Goal: Obtain resource: Obtain resource

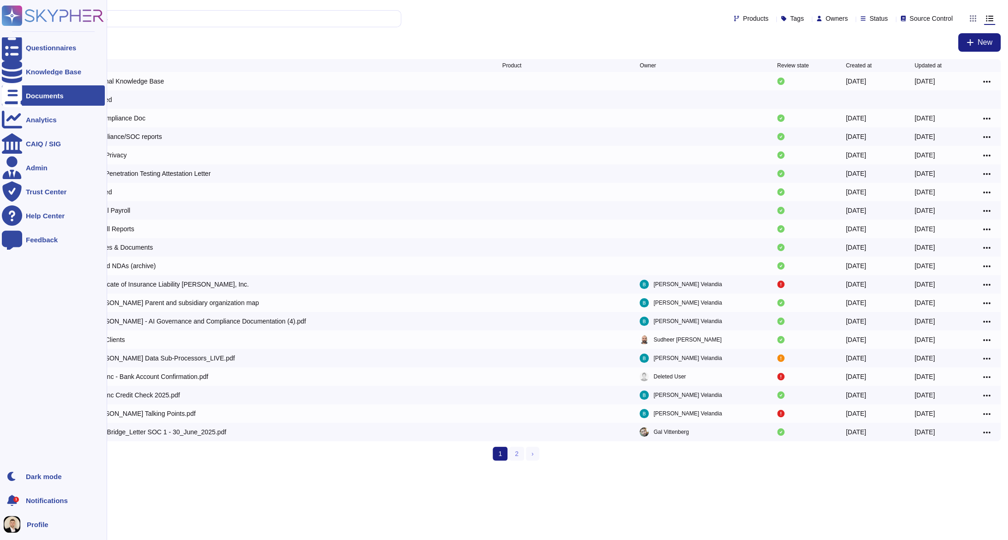
click at [38, 96] on div "Documents" at bounding box center [45, 95] width 38 height 7
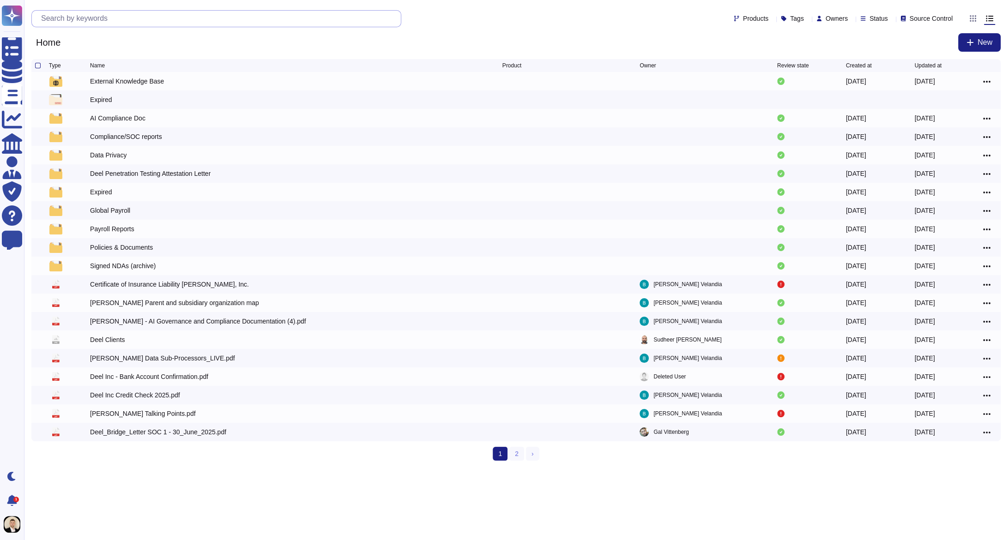
click at [85, 23] on input "text" at bounding box center [218, 19] width 364 height 16
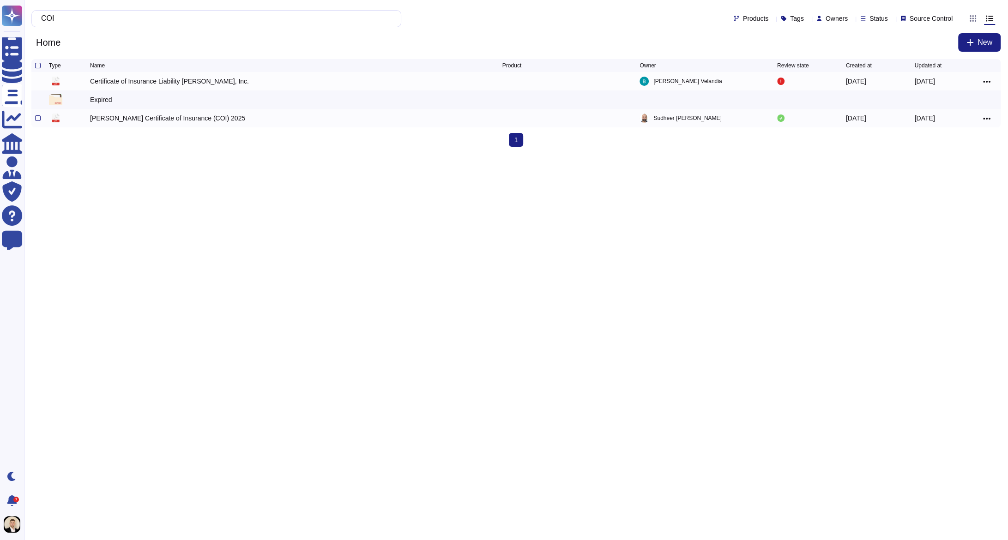
type input "COI"
click at [134, 122] on div "[PERSON_NAME] Certificate of Insurance (COI) 2025" at bounding box center [167, 118] width 155 height 9
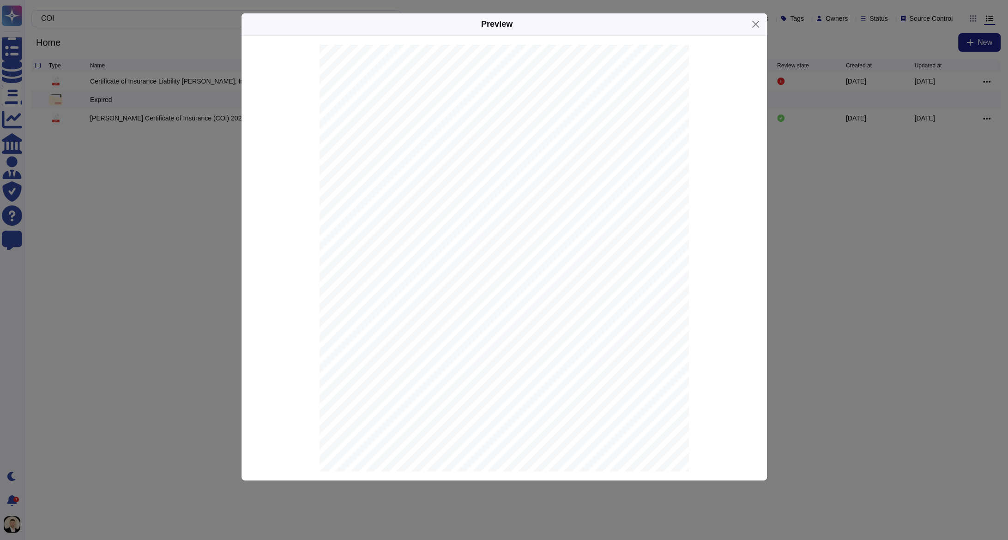
scroll to position [57, 0]
drag, startPoint x: 578, startPoint y: 309, endPoint x: 642, endPoint y: 327, distance: 66.9
click at [642, 328] on div "SHOULD ANY OF THE ABOVE DESCRIBED POLICIES BE CANCELLED BEFORE THE EXPIRATION D…" at bounding box center [504, 233] width 369 height 478
click at [758, 24] on button "Close" at bounding box center [756, 24] width 14 height 14
